Goal: Task Accomplishment & Management: Complete application form

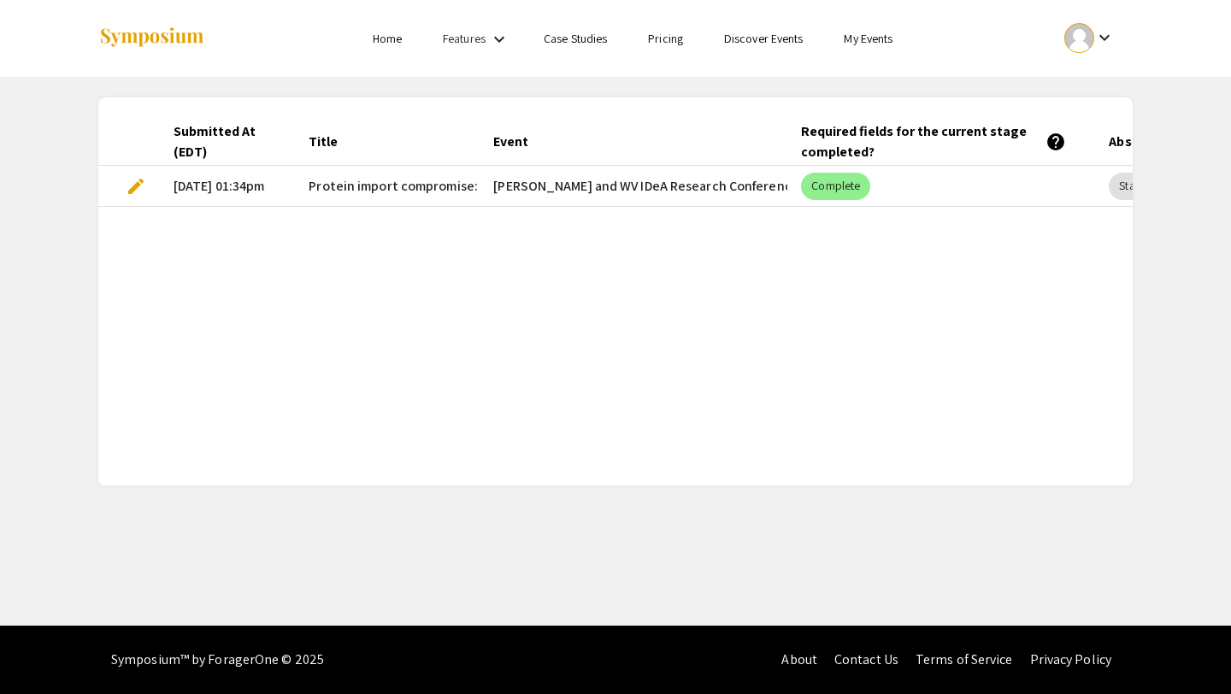
click at [130, 188] on span "edit" at bounding box center [136, 186] width 21 height 21
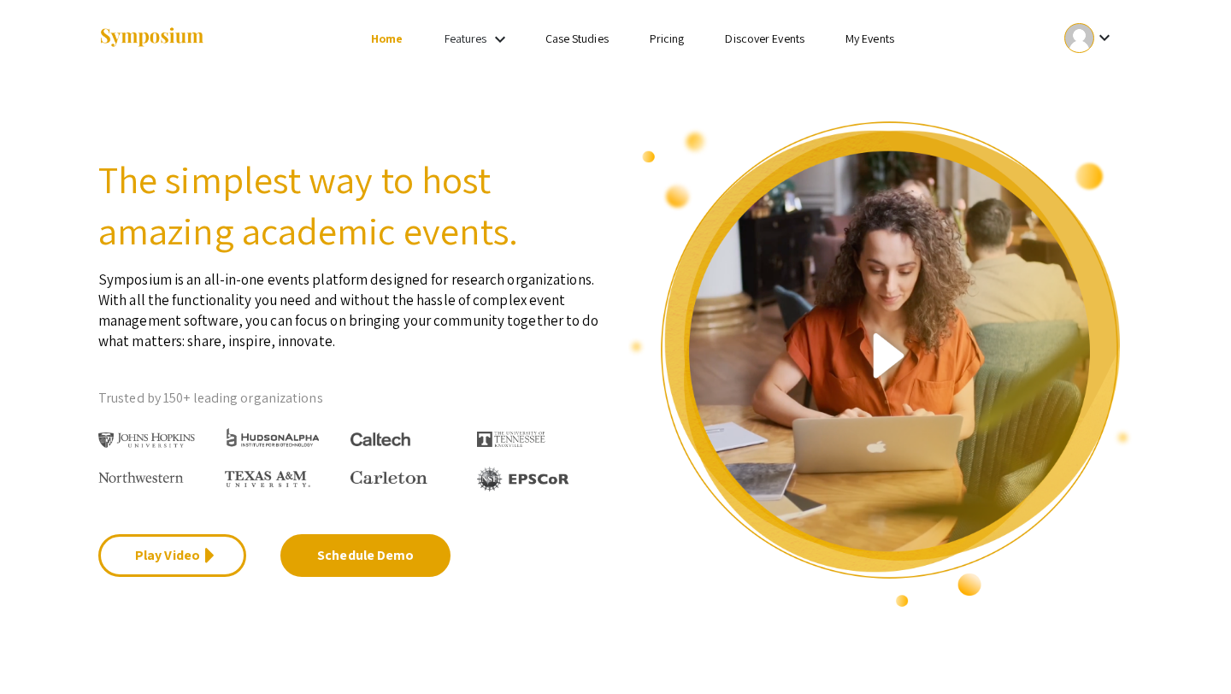
click at [563, 44] on mat-icon "keyboard_arrow_down" at bounding box center [1104, 37] width 21 height 21
click at [563, 133] on button "My Submissions" at bounding box center [1099, 125] width 105 height 41
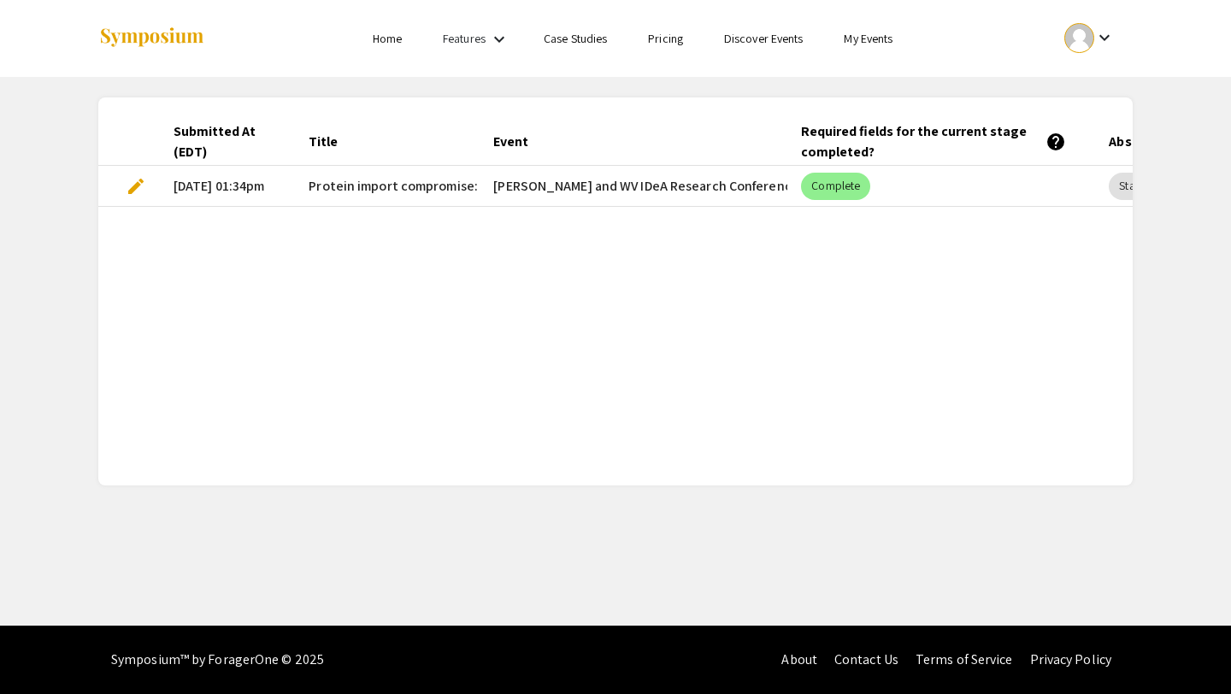
click at [134, 189] on span "edit" at bounding box center [136, 186] width 21 height 21
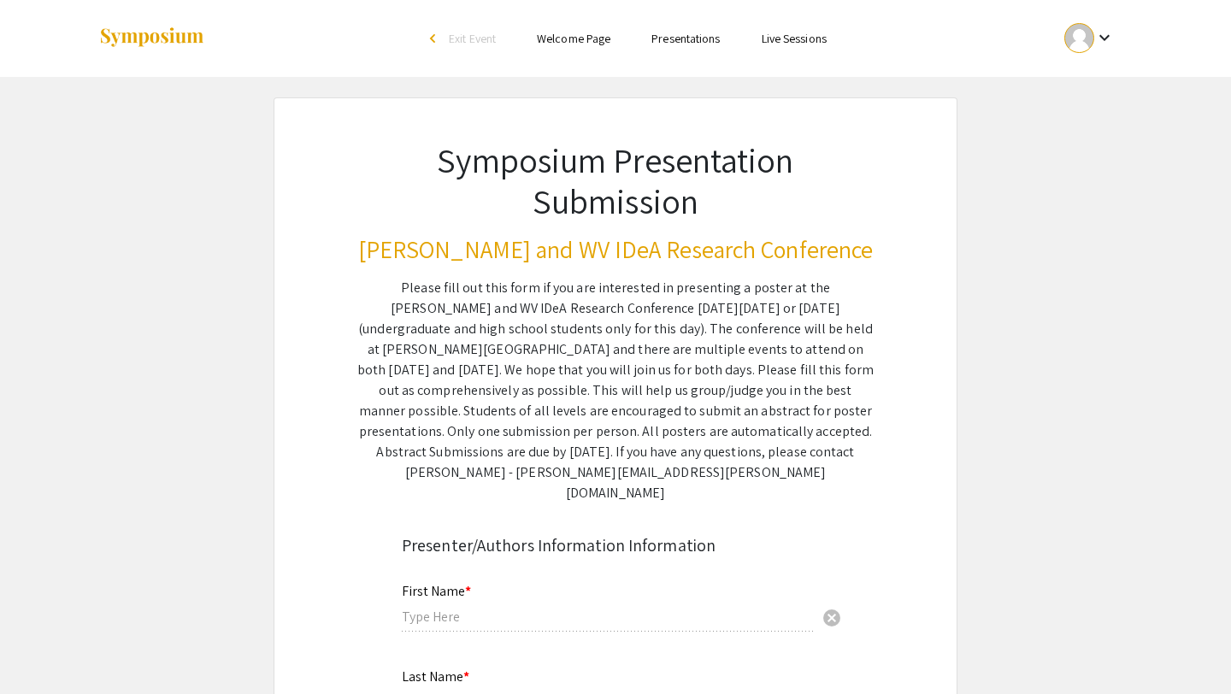
type input "Comfort"
type input "Olowu"
type input "[EMAIL_ADDRESS][DOMAIN_NAME]"
radio input "true"
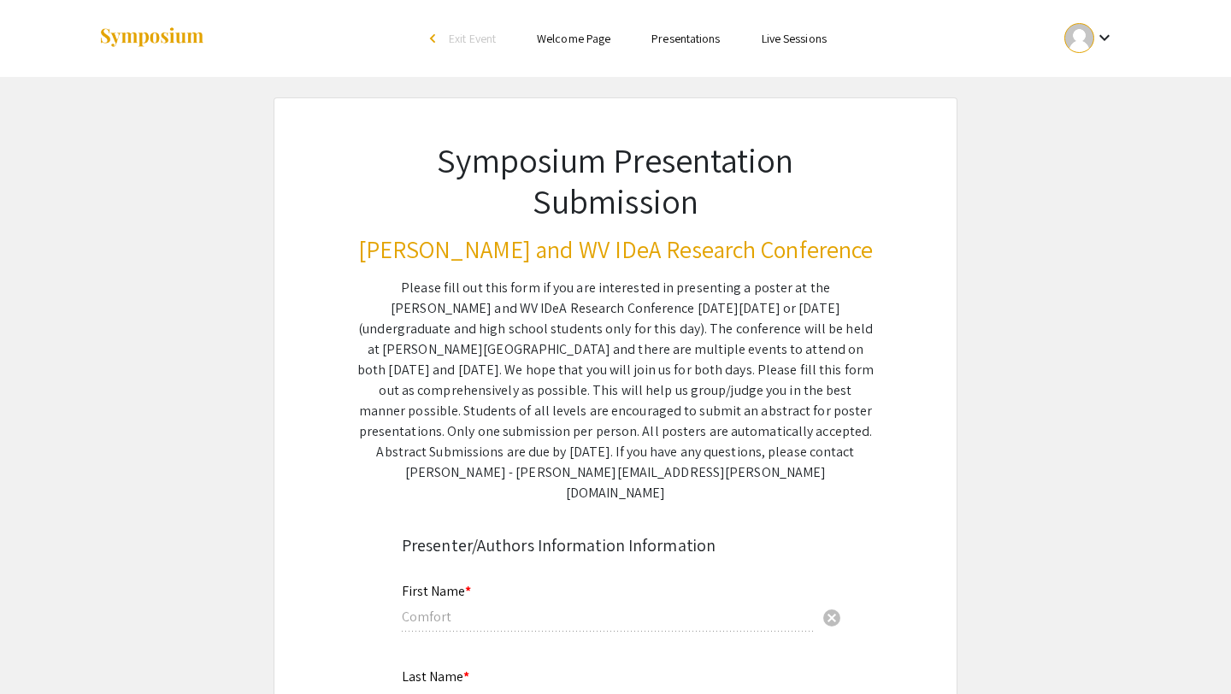
radio input "true"
type input "Dr. [PERSON_NAME]"
type input "Comfort Olowu"
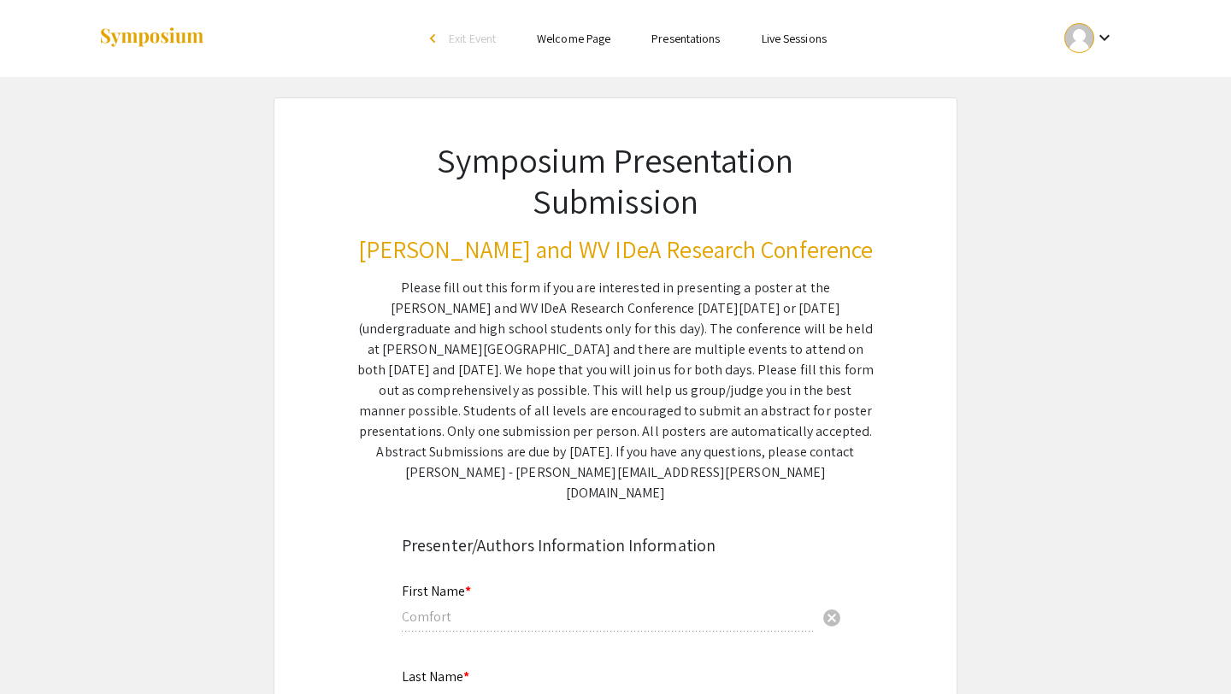
type input "[EMAIL_ADDRESS][DOMAIN_NAME]"
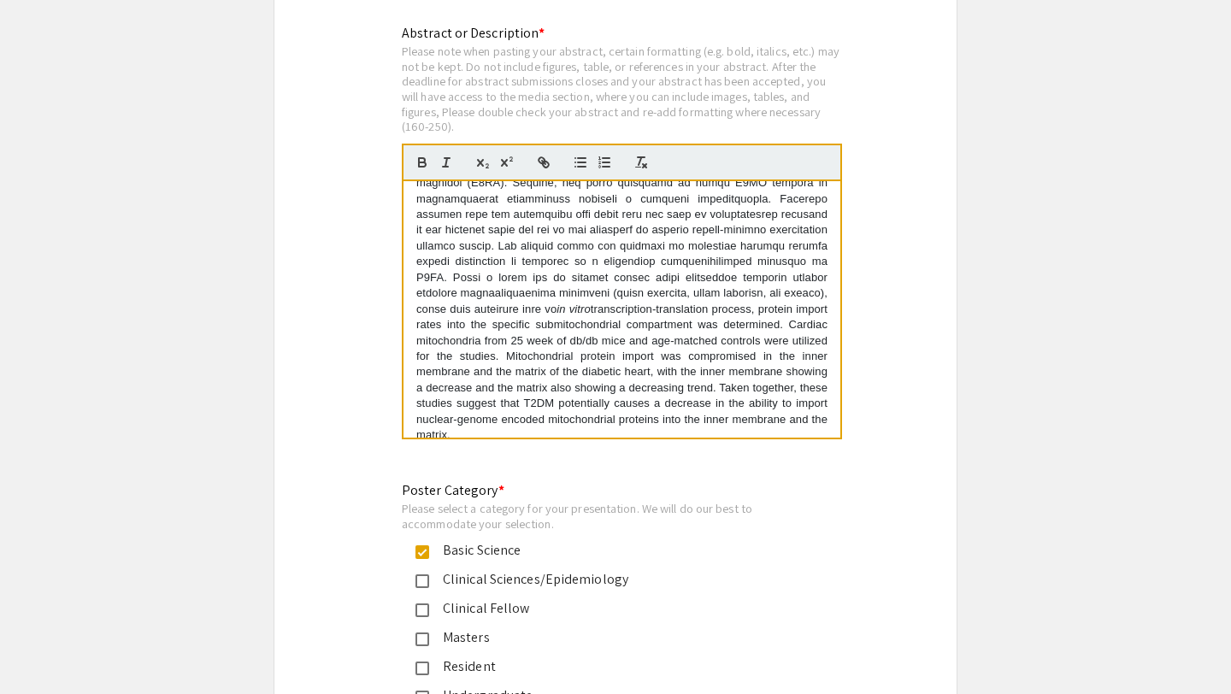
scroll to position [17059, 0]
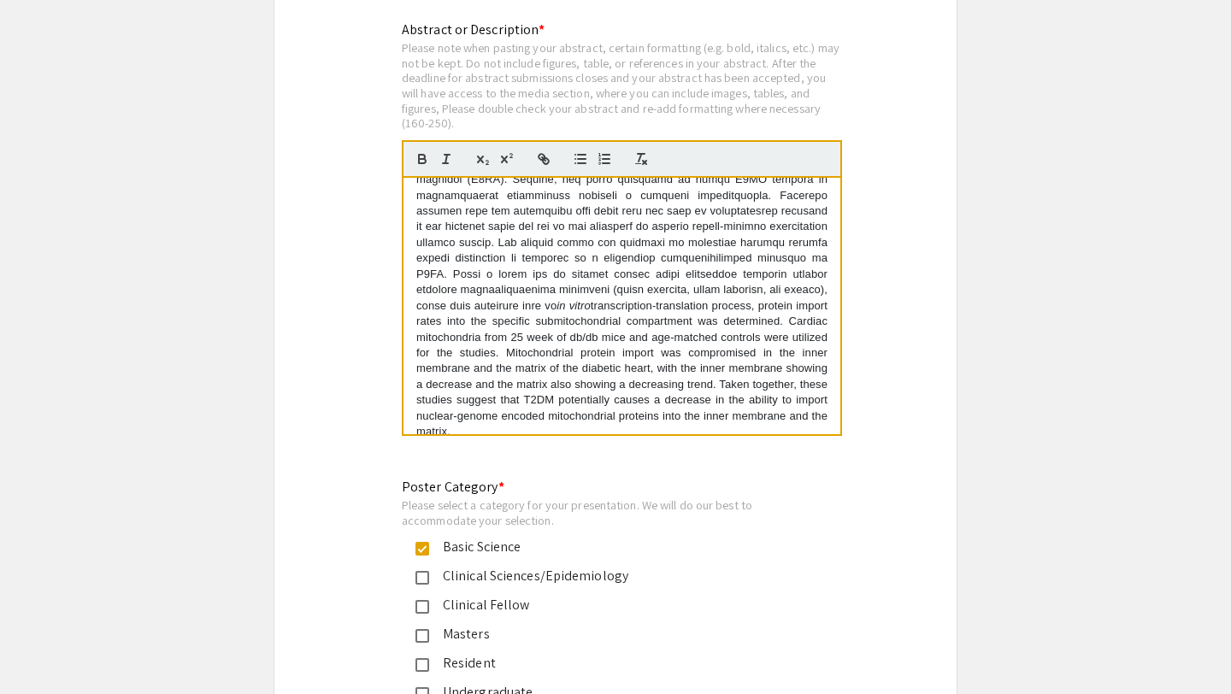
click at [563, 410] on p "in vitro transcription-translation process, protein import rates into the speci…" at bounding box center [621, 258] width 411 height 363
click at [563, 411] on p "in vitro transcription-translation process, protein import rates into the speci…" at bounding box center [621, 258] width 411 height 363
click at [521, 428] on p "in vitro transcription-translation process, protein import rates into the speci…" at bounding box center [621, 258] width 411 height 363
drag, startPoint x: 776, startPoint y: 430, endPoint x: 796, endPoint y: 427, distance: 19.8
click at [563, 427] on p "in vitro transcription-translation process, protein import rates into the speci…" at bounding box center [621, 258] width 411 height 363
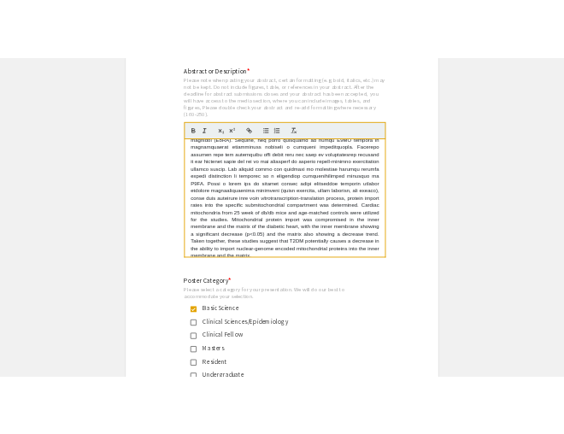
scroll to position [127, 0]
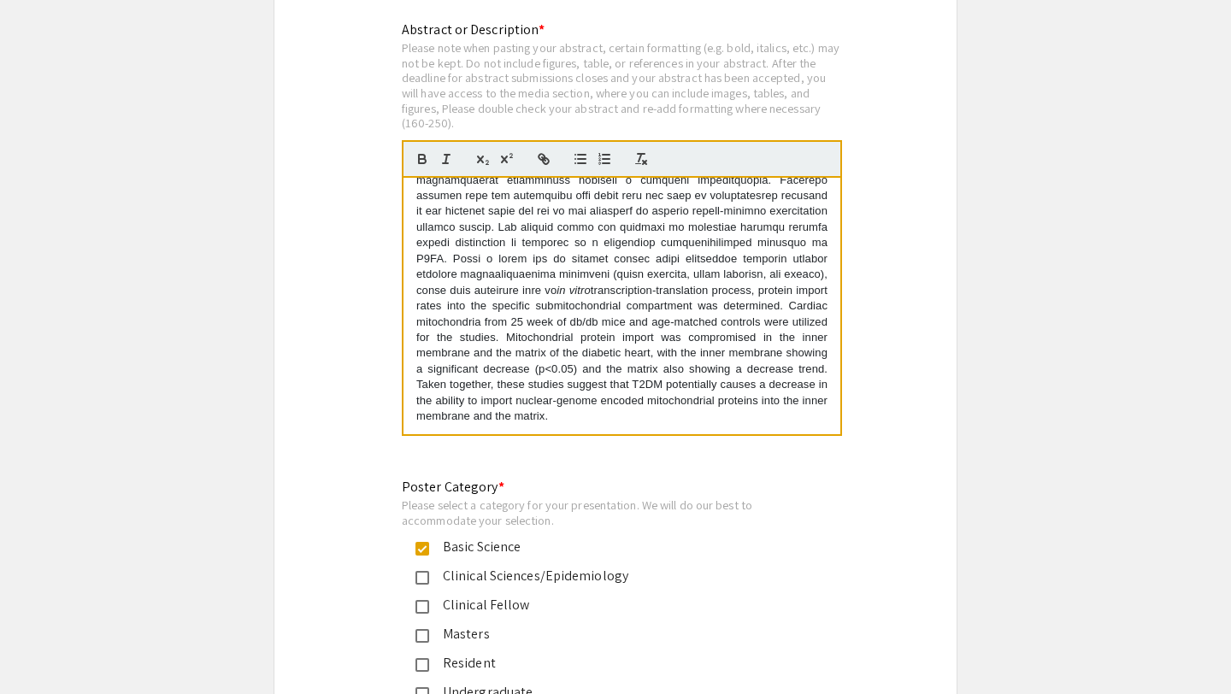
drag, startPoint x: 669, startPoint y: 430, endPoint x: 716, endPoint y: 431, distance: 47.0
click at [563, 424] on p "in vitro transcription-translation process, protein import rates into the speci…" at bounding box center [621, 243] width 411 height 363
drag, startPoint x: 664, startPoint y: 423, endPoint x: 694, endPoint y: 429, distance: 30.5
click at [563, 424] on p "in vitro transcription-translation process, protein import rates into the speci…" at bounding box center [621, 243] width 411 height 363
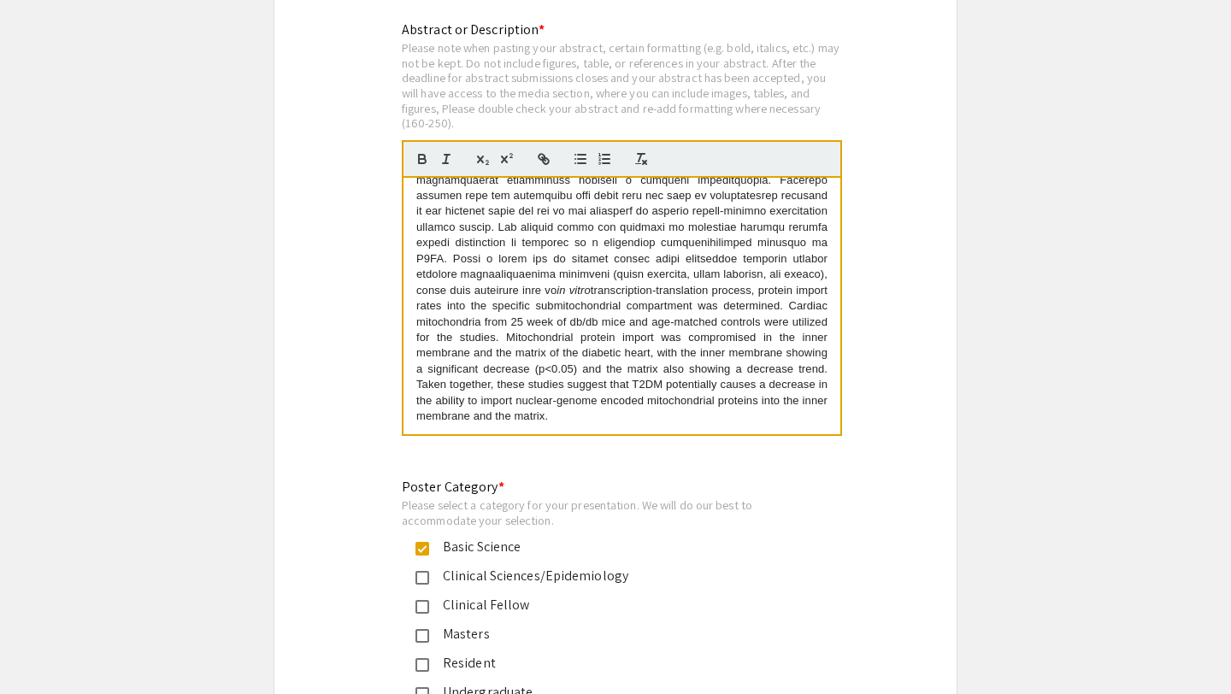
drag, startPoint x: 716, startPoint y: 427, endPoint x: 666, endPoint y: 430, distance: 49.7
click at [563, 424] on p "in vitro transcription-translation process, protein import rates into the speci…" at bounding box center [621, 243] width 411 height 363
click at [498, 424] on p "in vitro transcription-translation process, protein import rates into the speci…" at bounding box center [621, 243] width 411 height 363
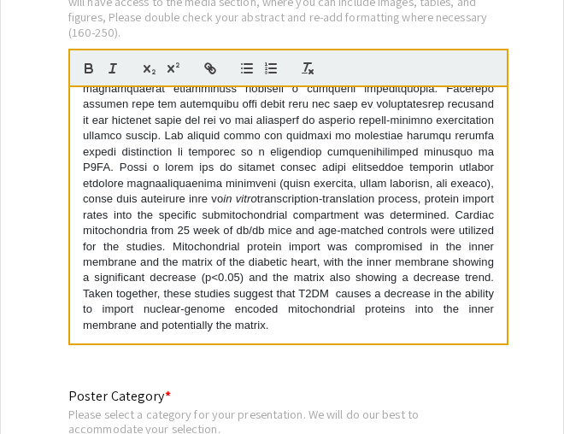
scroll to position [17166, 0]
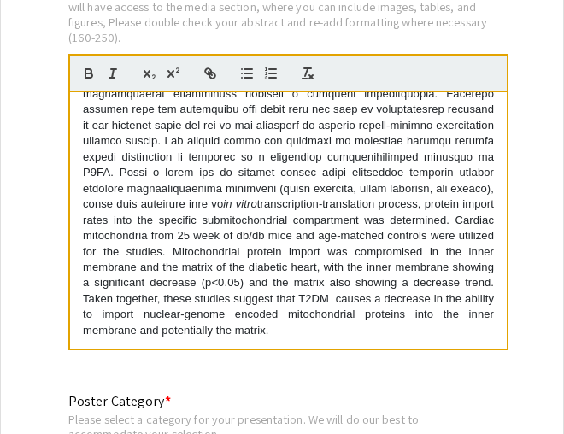
click at [457, 295] on p "in vitro transcription-translation process, protein import rates into the speci…" at bounding box center [288, 157] width 411 height 363
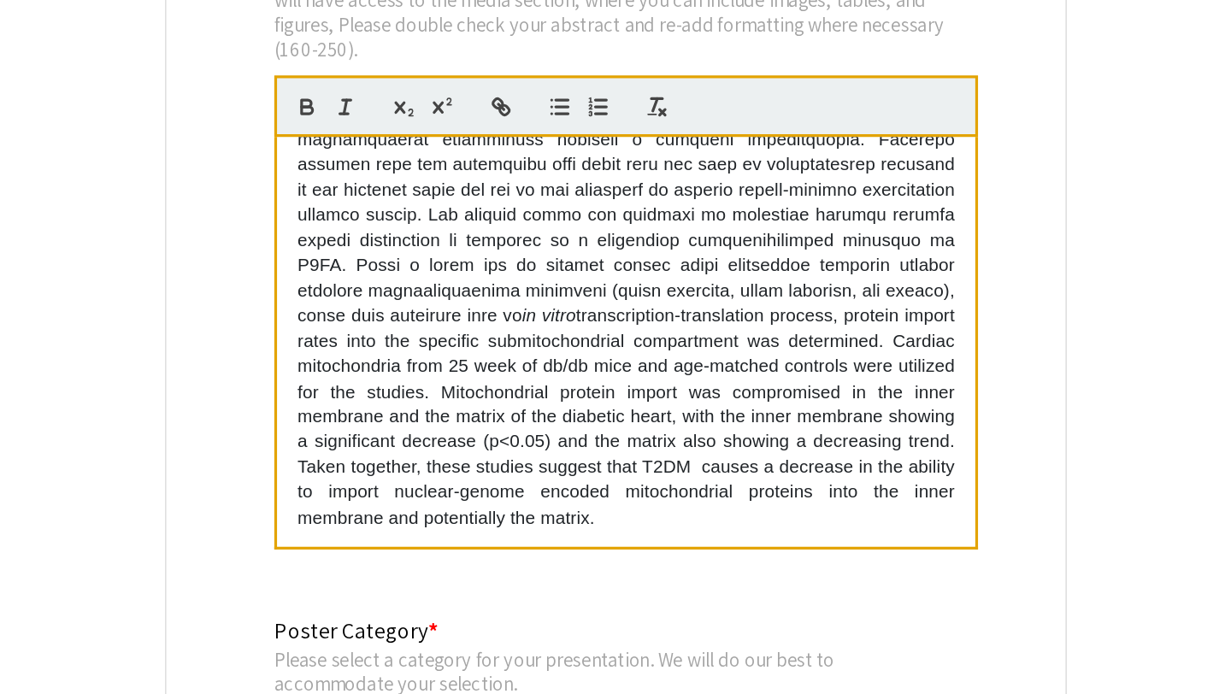
scroll to position [17169, 0]
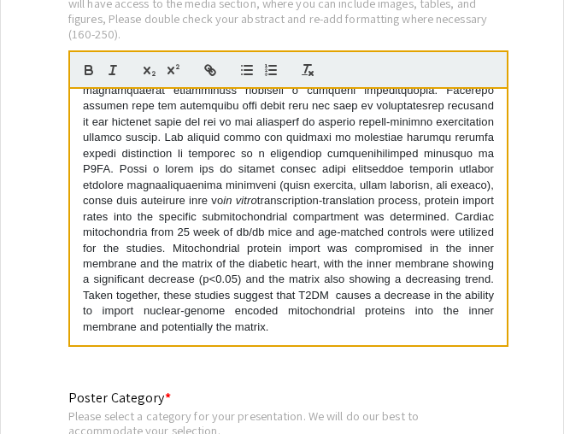
click at [213, 335] on p "in vitro transcription-translation process, protein import rates into the speci…" at bounding box center [288, 154] width 411 height 363
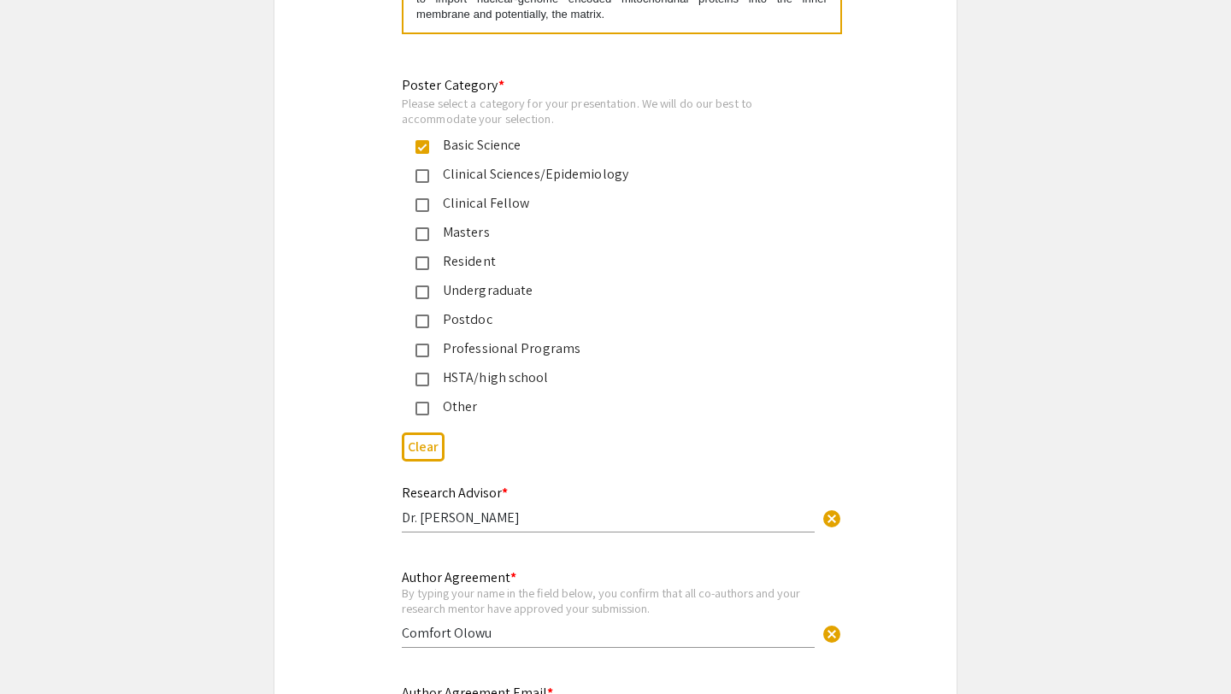
scroll to position [17757, 0]
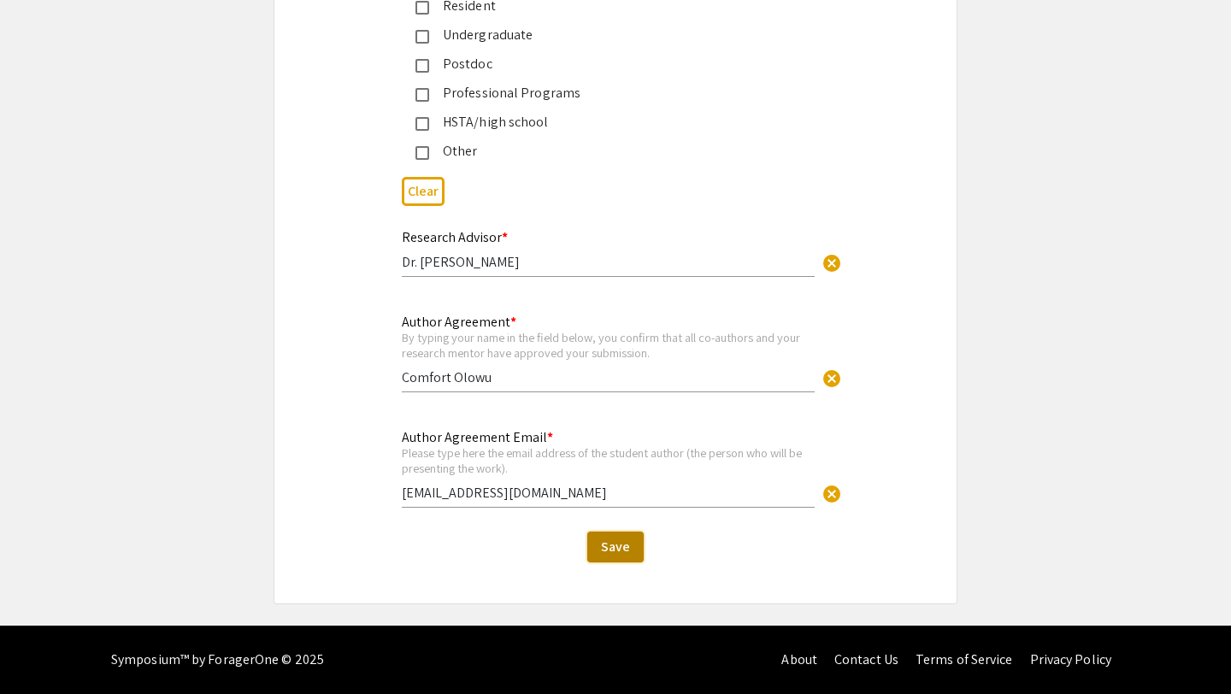
click at [563, 433] on button "Save" at bounding box center [615, 547] width 56 height 31
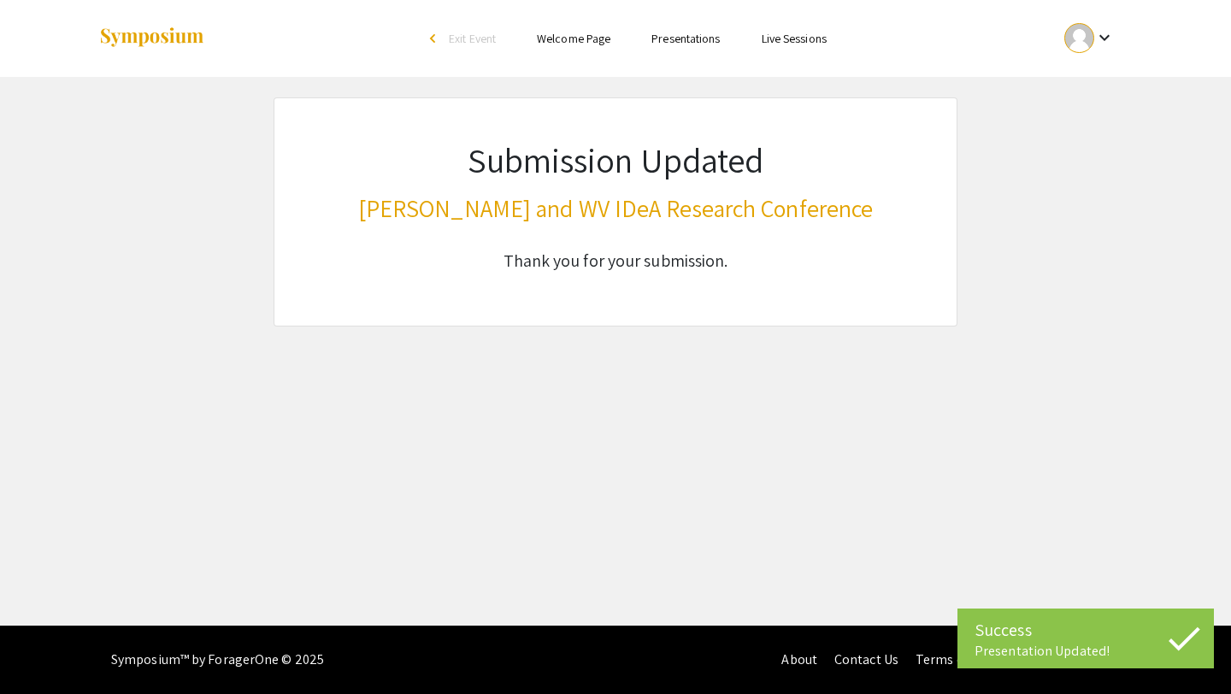
scroll to position [0, 0]
